Goal: Task Accomplishment & Management: Complete application form

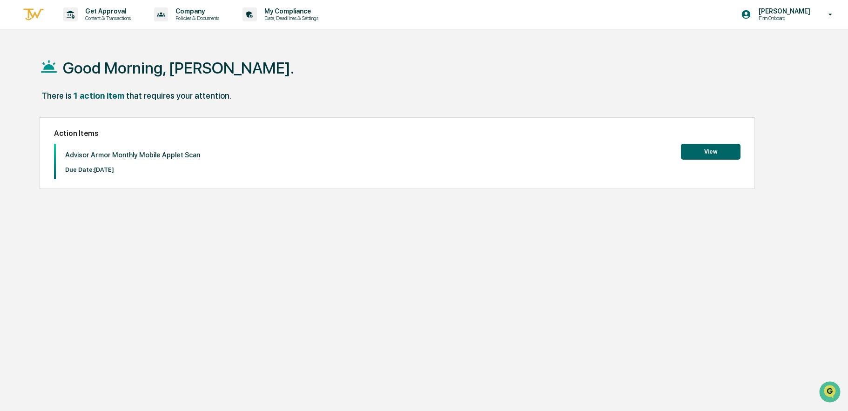
click at [695, 150] on button "View" at bounding box center [711, 152] width 60 height 16
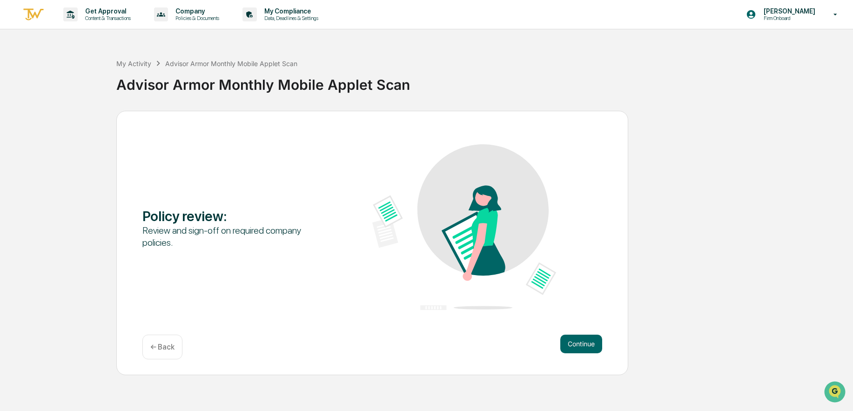
click at [557, 342] on div "Continue ← Back" at bounding box center [372, 347] width 460 height 25
click at [575, 346] on button "Continue" at bounding box center [581, 344] width 42 height 19
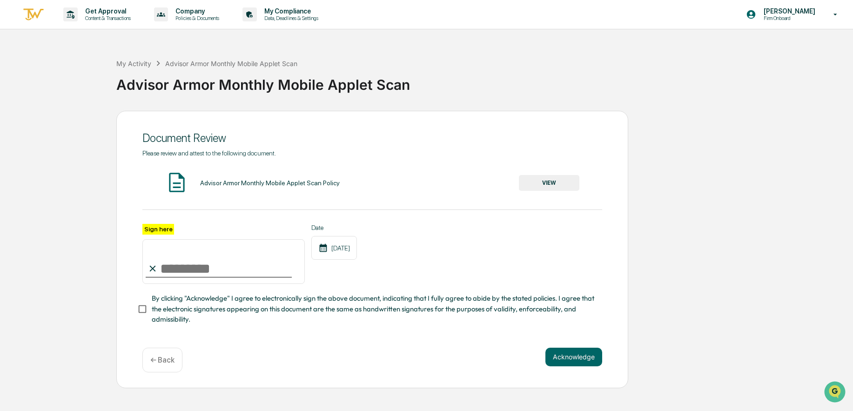
click at [238, 259] on input "Sign here" at bounding box center [223, 261] width 162 height 45
type input "**********"
click at [574, 358] on button "Acknowledge" at bounding box center [573, 357] width 57 height 19
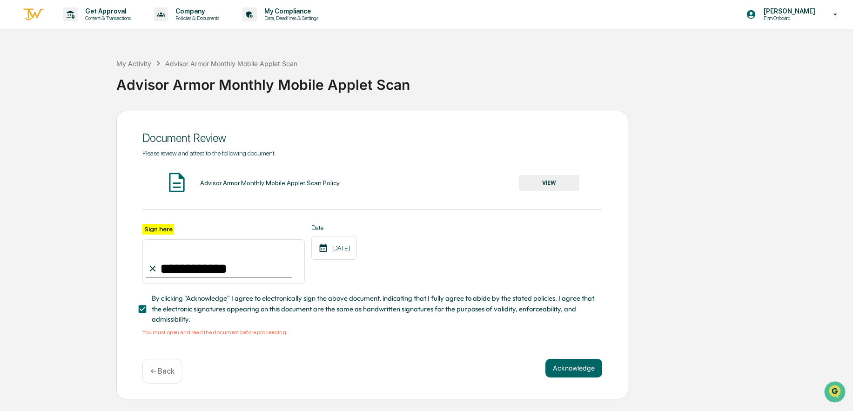
click at [547, 175] on button "VIEW" at bounding box center [549, 183] width 60 height 16
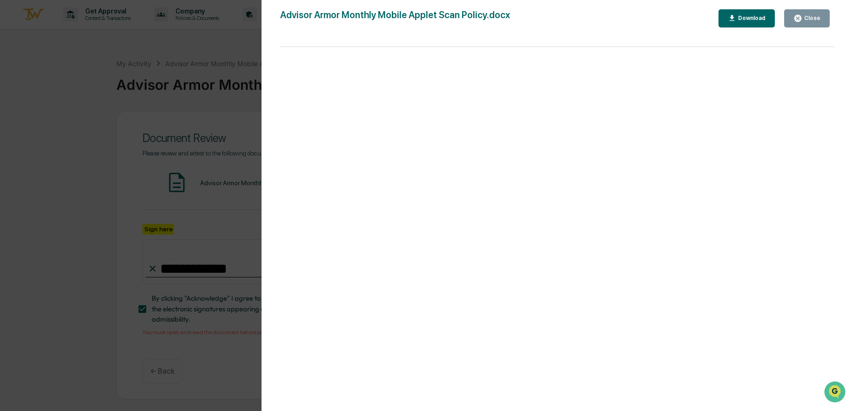
click at [811, 20] on div "Close" at bounding box center [811, 18] width 18 height 7
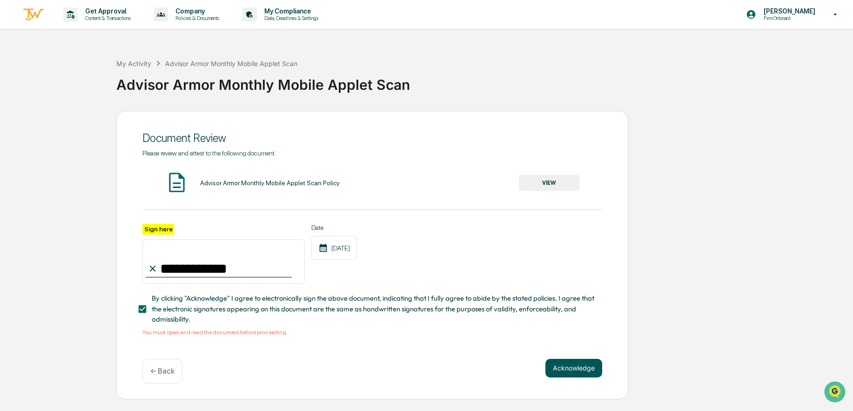
click at [575, 373] on button "Acknowledge" at bounding box center [573, 368] width 57 height 19
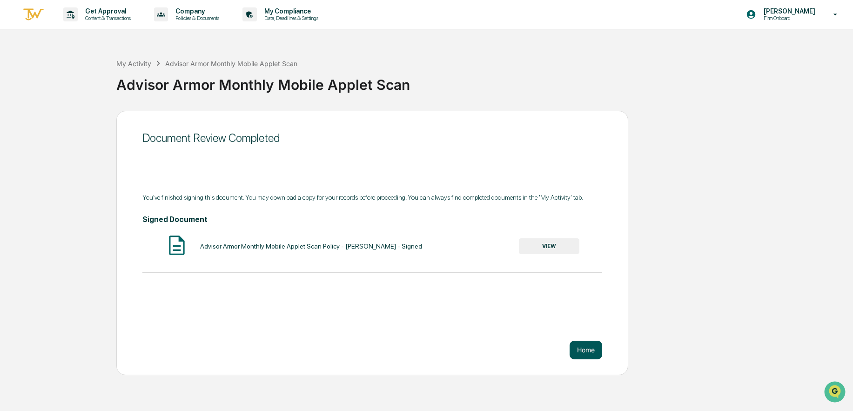
click at [583, 350] on button "Home" at bounding box center [585, 350] width 33 height 19
